Goal: Information Seeking & Learning: Learn about a topic

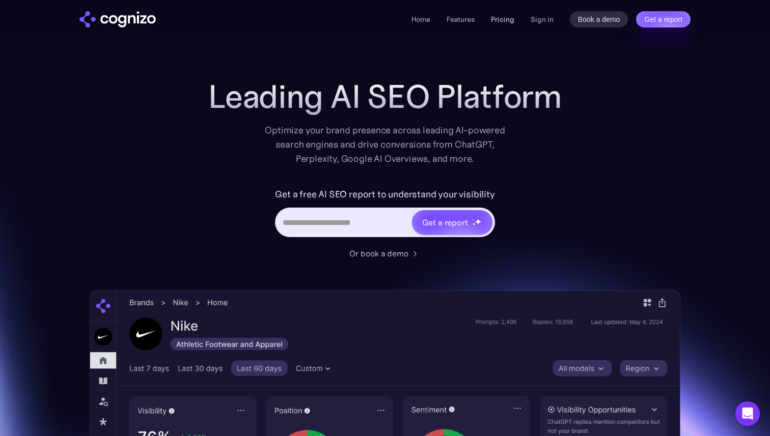
click at [509, 22] on link "Pricing" at bounding box center [502, 19] width 23 height 9
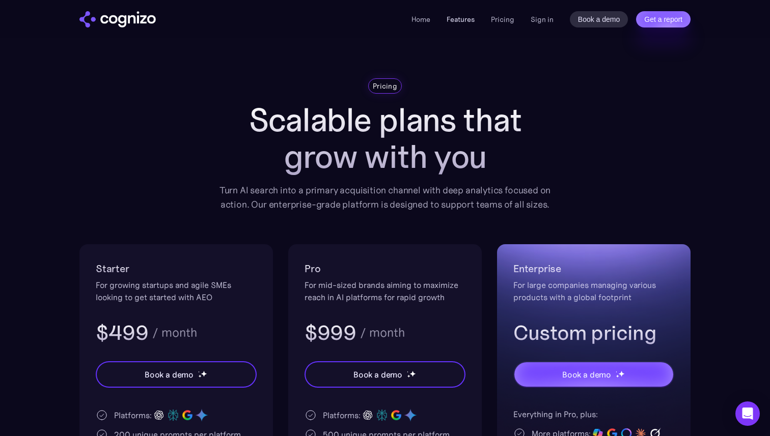
click at [474, 22] on link "Features" at bounding box center [460, 19] width 28 height 9
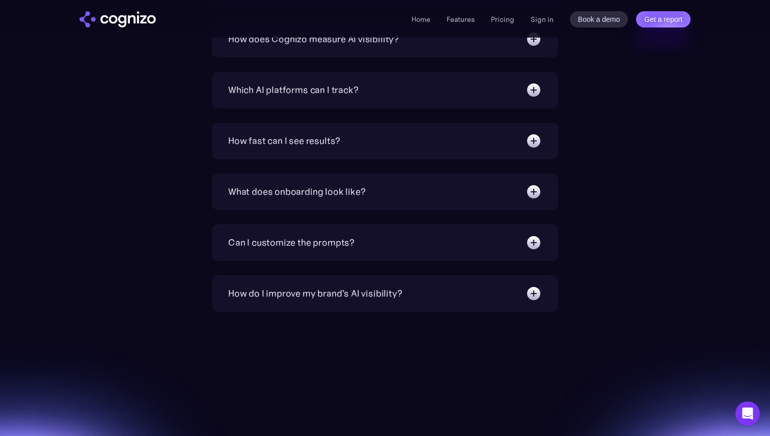
scroll to position [3627, 0]
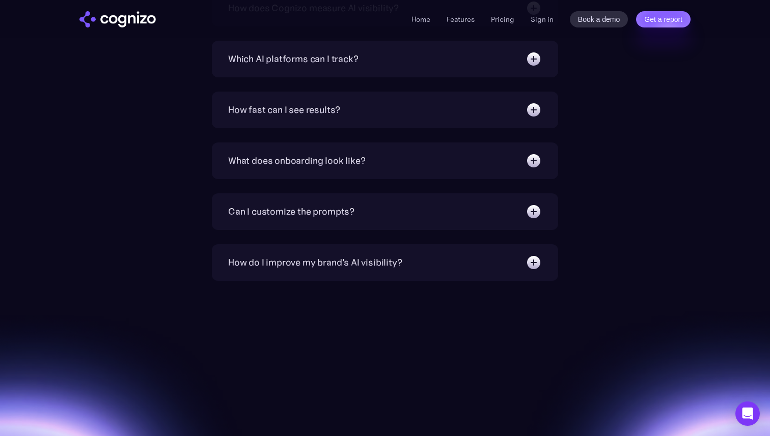
click at [435, 120] on div "How fast can I see results? We target 6 weeks to realize substantial increase i…" at bounding box center [385, 110] width 346 height 37
click at [525, 111] on div "How fast can I see results?" at bounding box center [385, 110] width 314 height 16
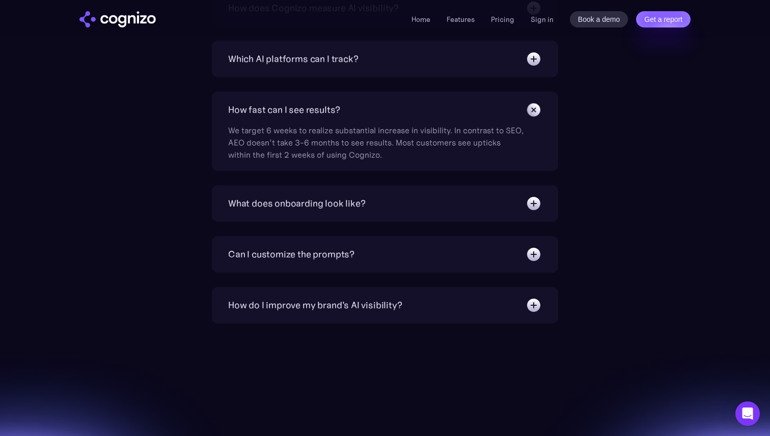
click at [237, 130] on div "We target 6 weeks to realize substantial increase in visibility. In contrast to…" at bounding box center [375, 139] width 295 height 43
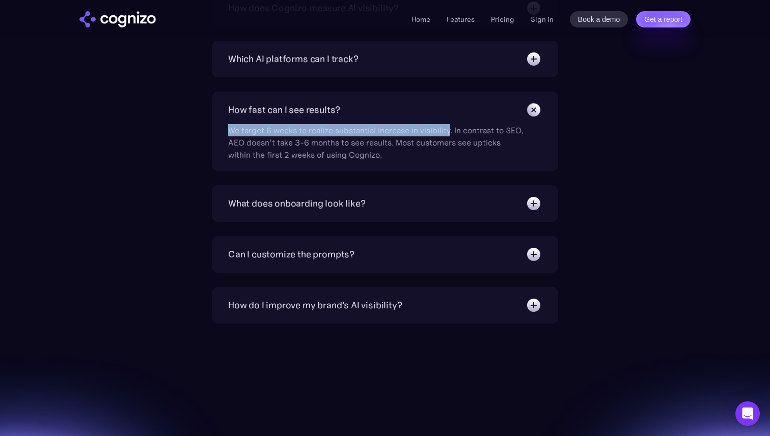
drag, startPoint x: 237, startPoint y: 130, endPoint x: 437, endPoint y: 134, distance: 200.1
click at [437, 134] on div "We target 6 weeks to realize substantial increase in visibility. In contrast to…" at bounding box center [375, 139] width 295 height 43
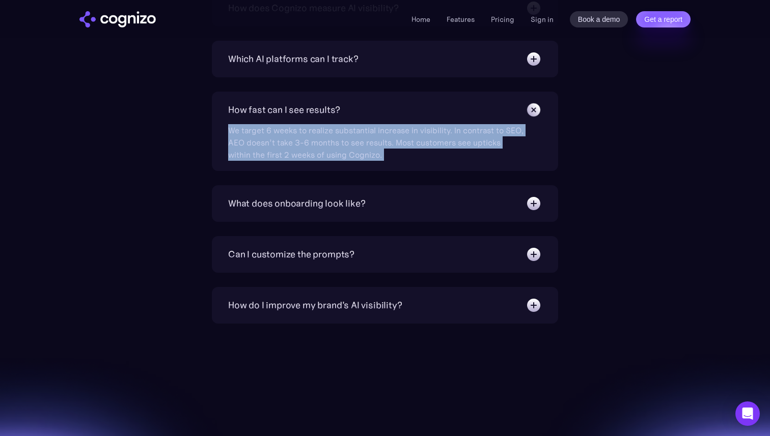
click at [437, 134] on div "We target 6 weeks to realize substantial increase in visibility. In contrast to…" at bounding box center [375, 139] width 295 height 43
click at [415, 137] on div "We target 6 weeks to realize substantial increase in visibility. In contrast to…" at bounding box center [375, 139] width 295 height 43
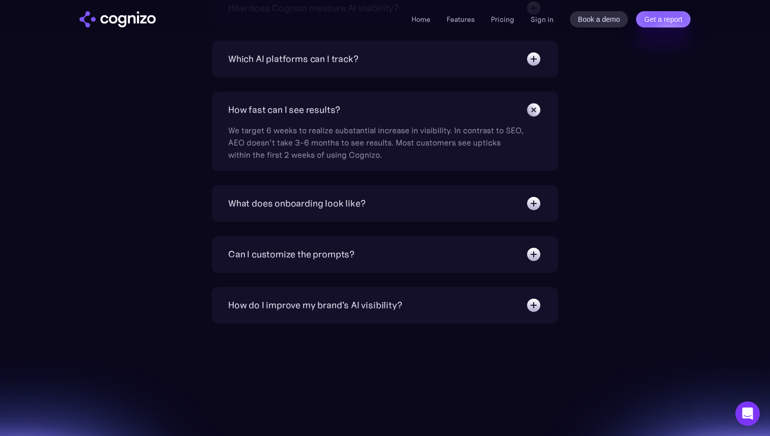
scroll to position [3606, 0]
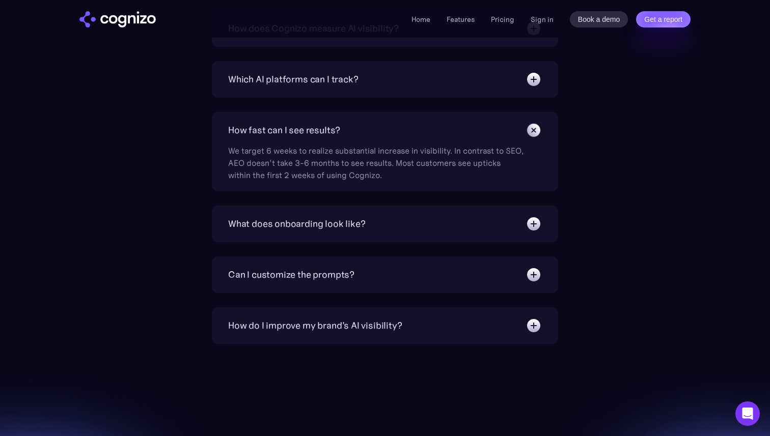
click at [432, 167] on div "We target 6 weeks to realize substantial increase in visibility. In contrast to…" at bounding box center [375, 159] width 295 height 43
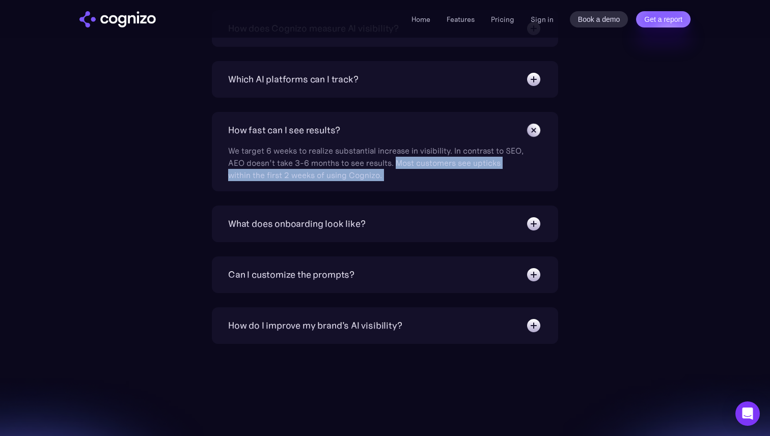
drag, startPoint x: 432, startPoint y: 167, endPoint x: 431, endPoint y: 187, distance: 19.9
click at [431, 187] on div "How fast can I see results? We target 6 weeks to realize substantial increase i…" at bounding box center [385, 151] width 346 height 79
